Goal: Task Accomplishment & Management: Complete application form

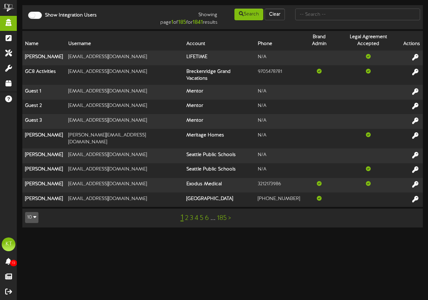
click at [135, 223] on html "ChannelValet Impersonate Content Portal System Tools Misc Tools Audit Records H…" at bounding box center [214, 117] width 428 height 234
click at [323, 15] on input "text" at bounding box center [357, 15] width 125 height 12
type input "revel"
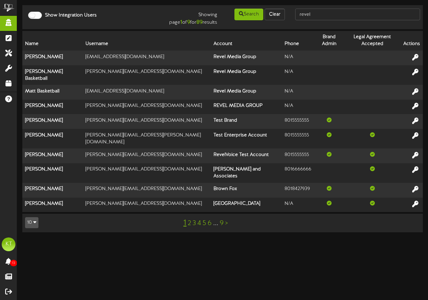
click at [228, 216] on div "1 2 3 4 5 6 ... 9 >" at bounding box center [205, 222] width 101 height 13
click at [226, 220] on link ">" at bounding box center [226, 224] width 3 height 8
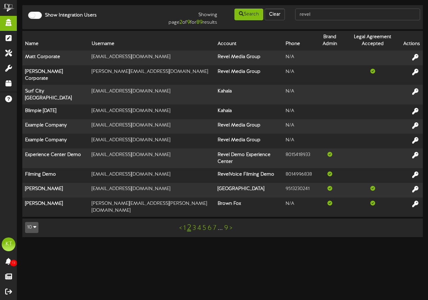
click at [233, 221] on div "< 1 2 3 4 5 6 7 ... 9 >" at bounding box center [205, 227] width 101 height 13
click at [232, 224] on link ">" at bounding box center [231, 228] width 3 height 8
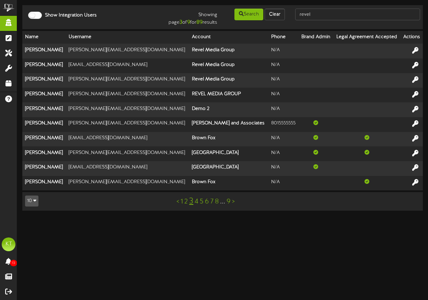
click at [182, 203] on link "1" at bounding box center [182, 202] width 2 height 8
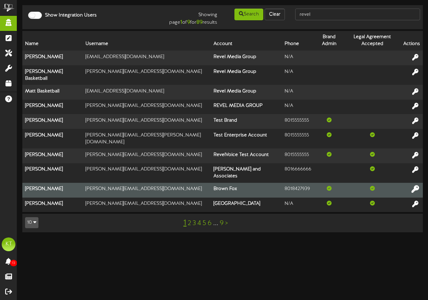
click at [415, 185] on icon at bounding box center [416, 189] width 8 height 8
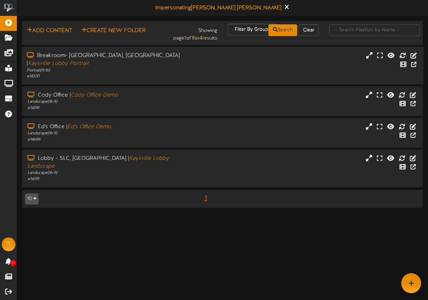
click at [126, 73] on div "# 14320" at bounding box center [105, 76] width 157 height 6
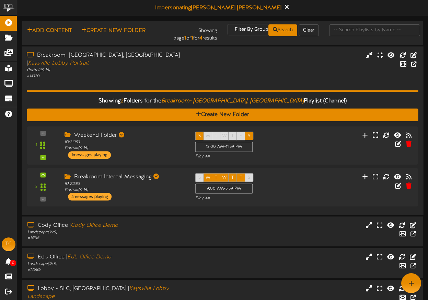
click at [126, 73] on div "# 14320" at bounding box center [105, 76] width 157 height 6
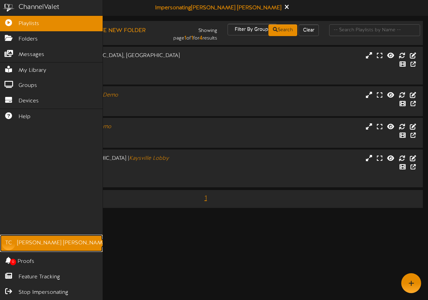
click at [22, 241] on div "[PERSON_NAME]" at bounding box center [62, 243] width 90 height 8
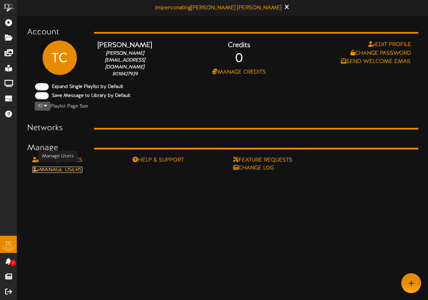
click at [62, 167] on link "Manage Users" at bounding box center [57, 170] width 50 height 6
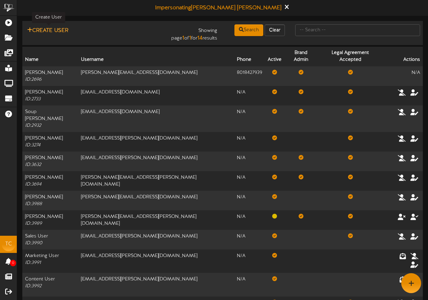
click at [57, 30] on button "Create User" at bounding box center [47, 30] width 45 height 9
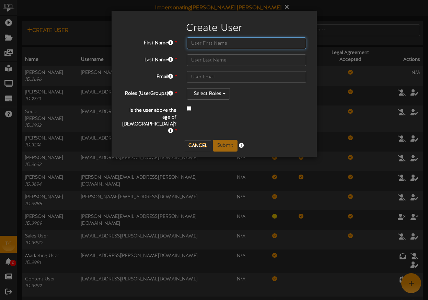
click at [206, 43] on input "text" at bounding box center [247, 43] width 120 height 12
type input "[PERSON_NAME][EMAIL_ADDRESS][PERSON_NAME][DOMAIN_NAME]"
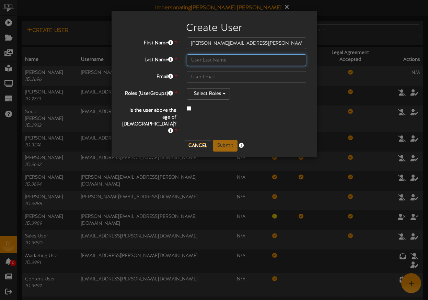
click at [205, 60] on input "text" at bounding box center [247, 60] width 120 height 12
type input "B"
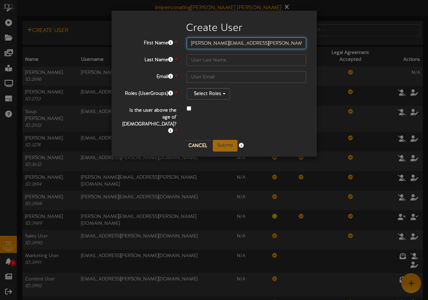
click at [226, 42] on input "[PERSON_NAME][EMAIL_ADDRESS][PERSON_NAME][DOMAIN_NAME]" at bounding box center [247, 43] width 120 height 12
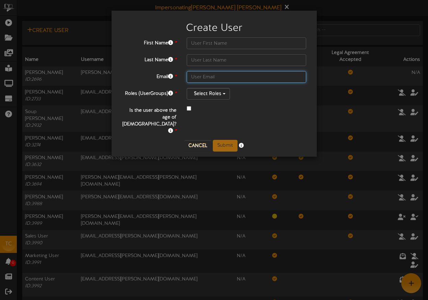
click at [217, 80] on input "text" at bounding box center [247, 77] width 120 height 12
paste input "[PERSON_NAME][EMAIL_ADDRESS][PERSON_NAME][DOMAIN_NAME]"
type input "[PERSON_NAME][EMAIL_ADDRESS][PERSON_NAME][DOMAIN_NAME]"
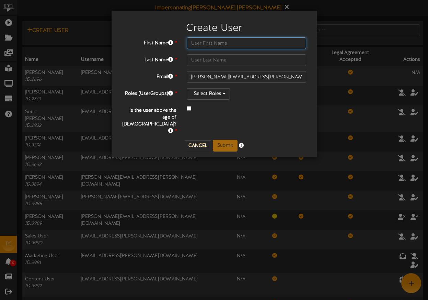
click at [214, 44] on input "text" at bounding box center [247, 43] width 120 height 12
type input "[PERSON_NAME]"
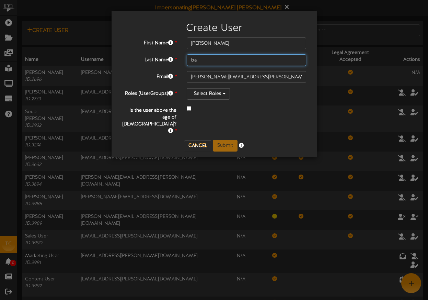
type input "b"
type input "[PERSON_NAME]"
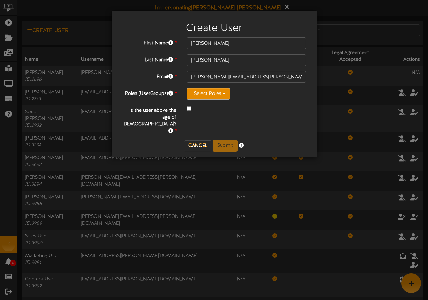
click at [211, 94] on button "Select Roles" at bounding box center [208, 94] width 43 height 12
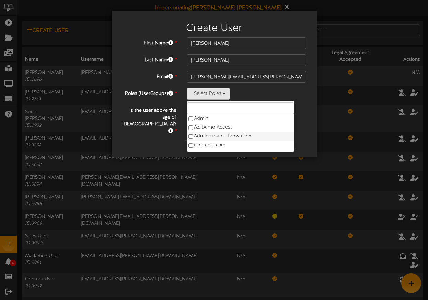
click at [192, 133] on label "Administrator - Brown Fox" at bounding box center [240, 136] width 107 height 9
click at [190, 131] on label "AZ Demo Access" at bounding box center [240, 127] width 107 height 9
click at [218, 92] on button "Select Roles" at bounding box center [208, 94] width 43 height 12
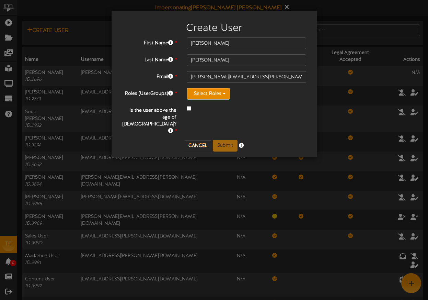
click at [206, 95] on button "Select Roles" at bounding box center [208, 94] width 43 height 12
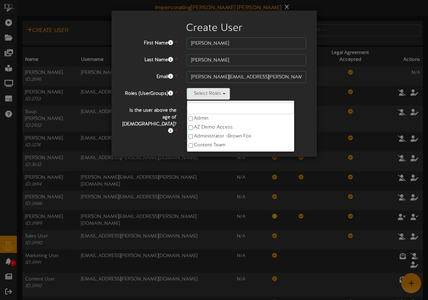
click at [245, 89] on div "Select Roles Admin AZ Demo Access Administrator - Brown Fox Content Team Demo A…" at bounding box center [247, 94] width 120 height 12
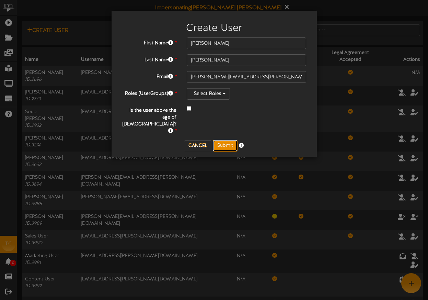
click at [222, 140] on button "Submit" at bounding box center [225, 146] width 25 height 12
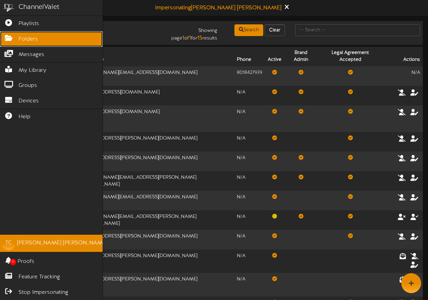
click at [11, 42] on link "Folders" at bounding box center [51, 38] width 103 height 15
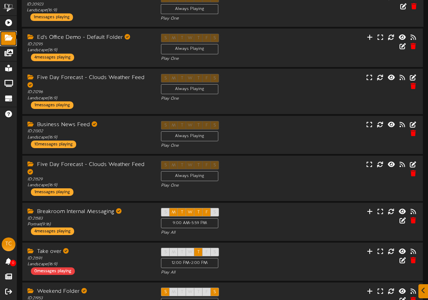
scroll to position [178, 0]
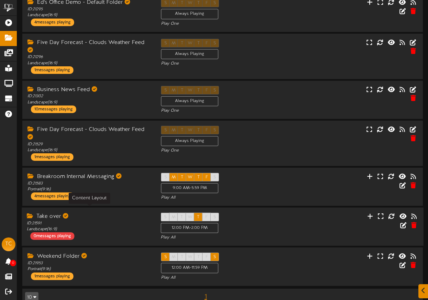
click at [111, 221] on div "ID: 21591 Landscape ( 16:9 )" at bounding box center [89, 227] width 124 height 12
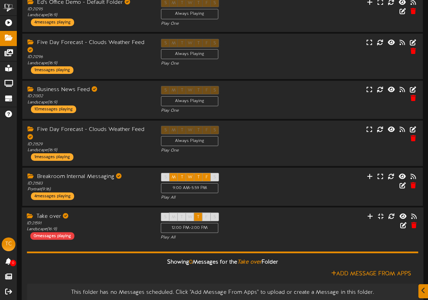
scroll to position [239, 0]
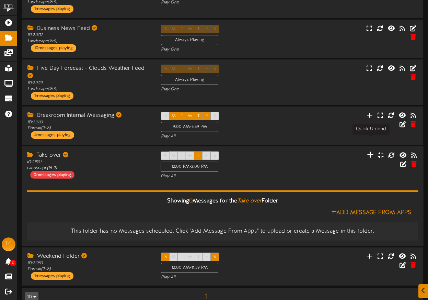
click at [372, 151] on icon at bounding box center [370, 155] width 7 height 8
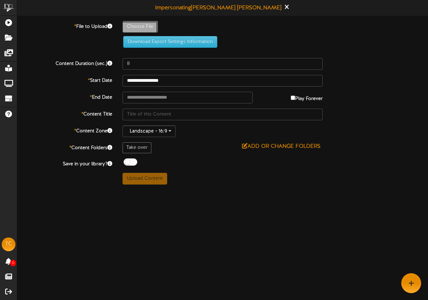
type input "**********"
type input "Video-Wall-2x1-FallChecking_VideoWall-2x1-v2"
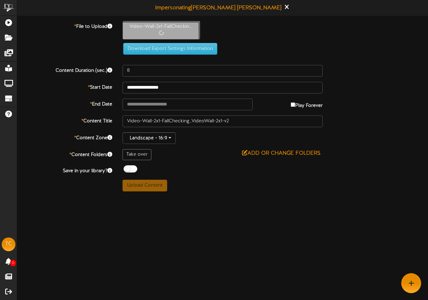
type input "19"
